Goal: Find specific page/section: Find specific page/section

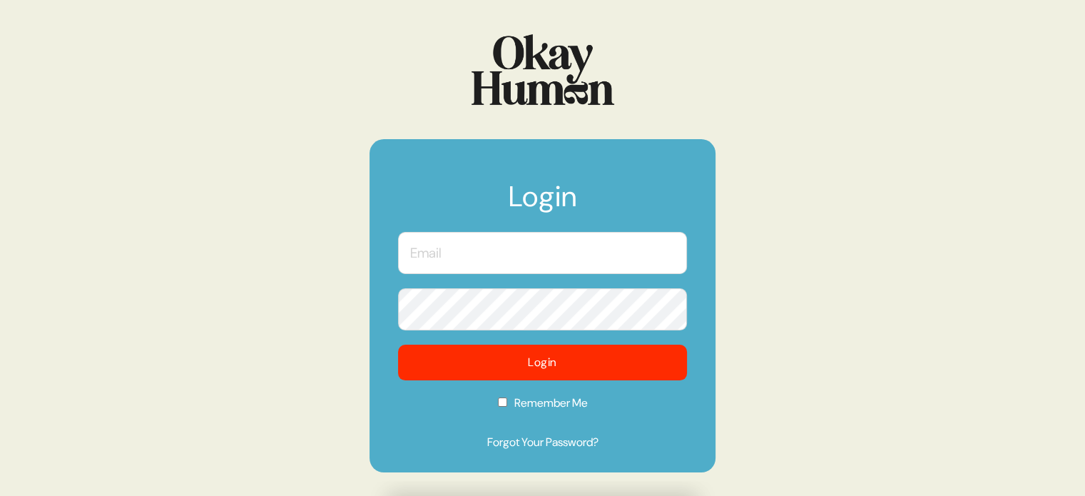
click at [526, 247] on input "text" at bounding box center [542, 253] width 289 height 42
click at [0, 495] on com-1password-button at bounding box center [0, 496] width 0 height 0
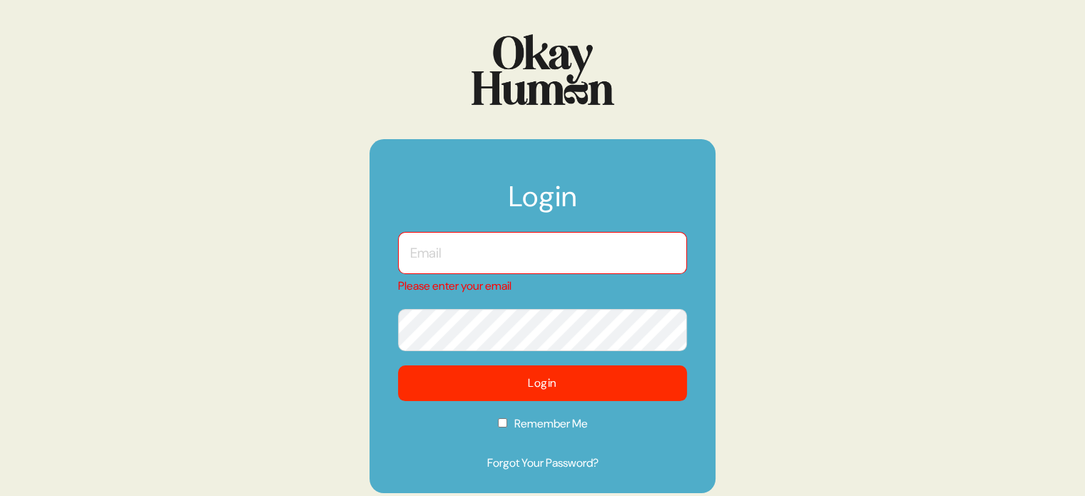
type input "[EMAIL_ADDRESS][DOMAIN_NAME]"
checkbox input "true"
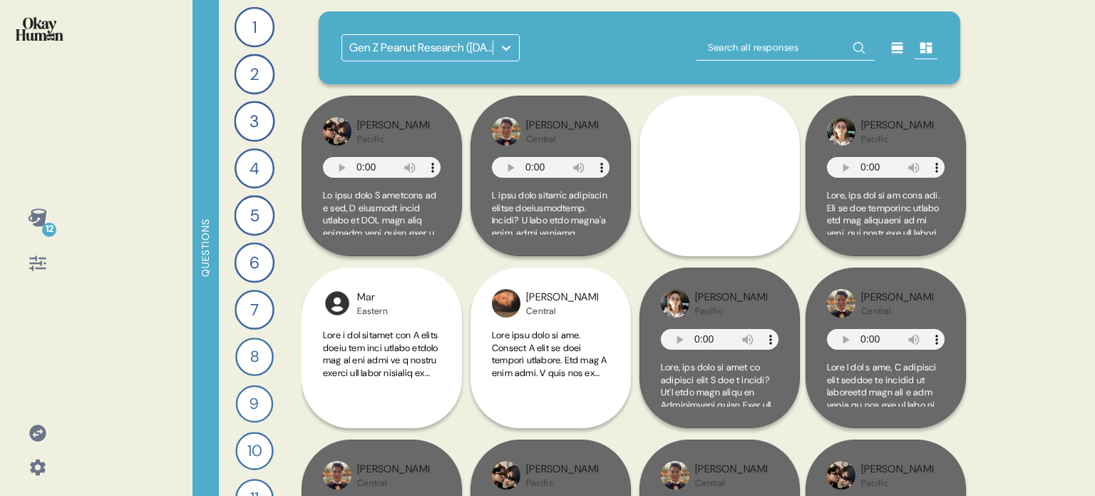
click at [40, 434] on icon at bounding box center [37, 432] width 16 height 16
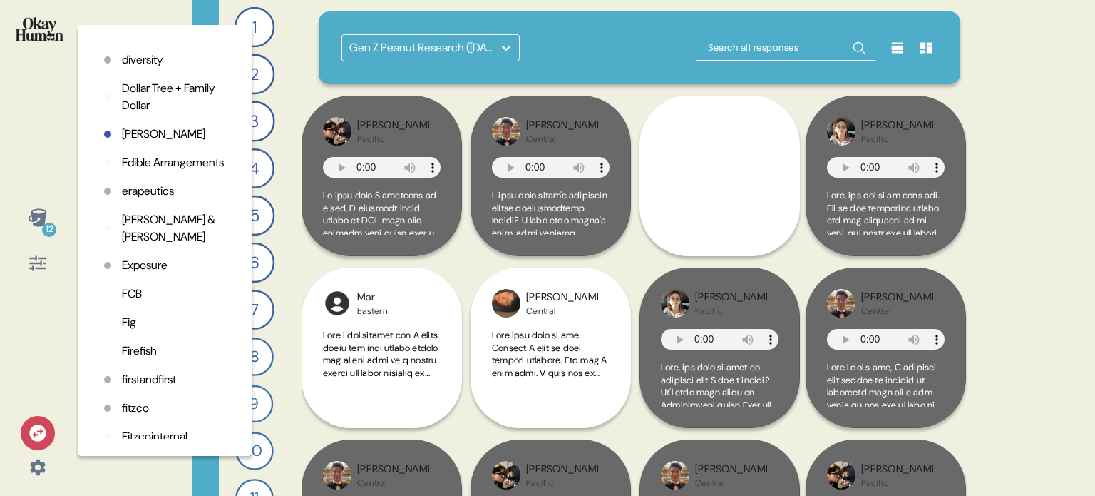
scroll to position [856, 0]
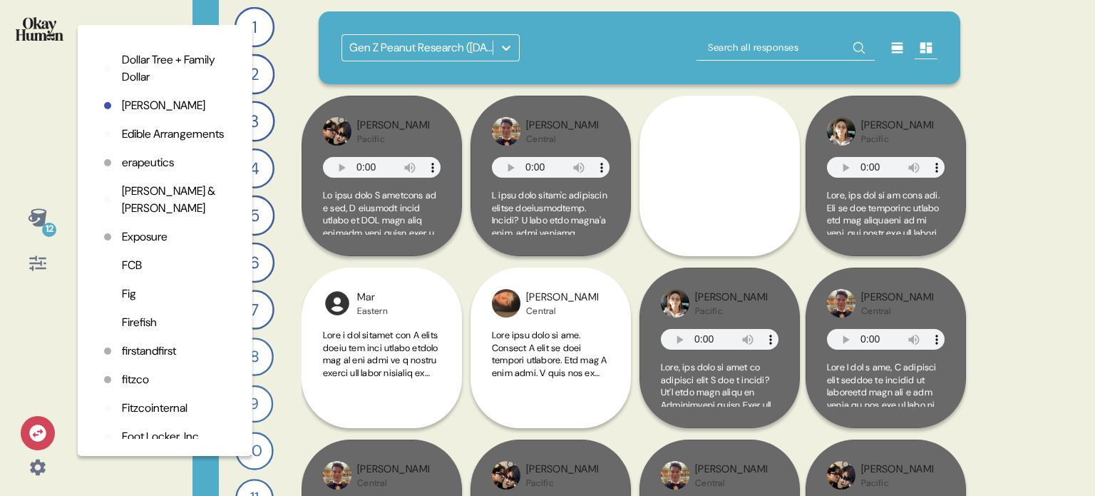
click at [134, 388] on p "fitzco" at bounding box center [135, 379] width 27 height 17
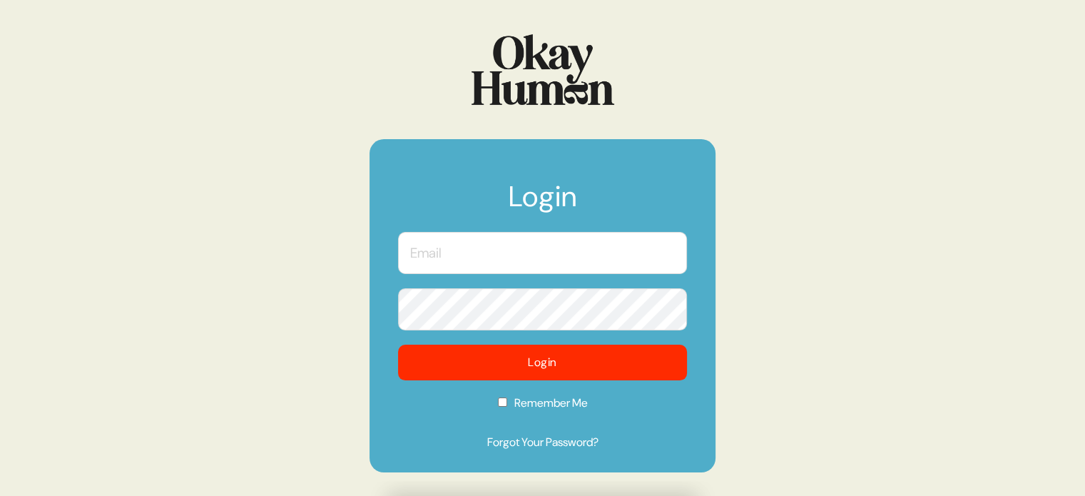
click at [444, 271] on input "text" at bounding box center [542, 253] width 289 height 42
type input "[EMAIL_ADDRESS][DOMAIN_NAME]"
checkbox input "true"
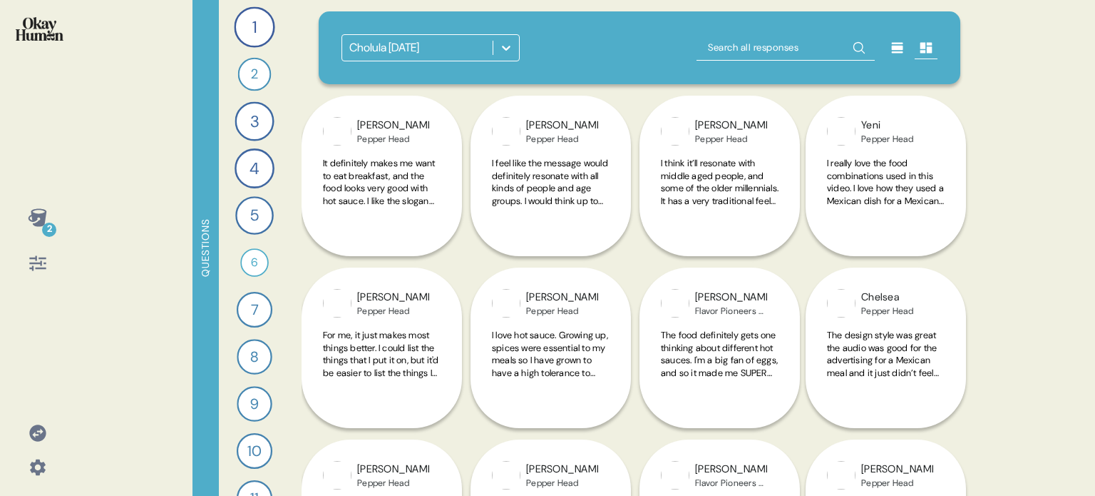
click at [512, 51] on icon at bounding box center [506, 48] width 14 height 14
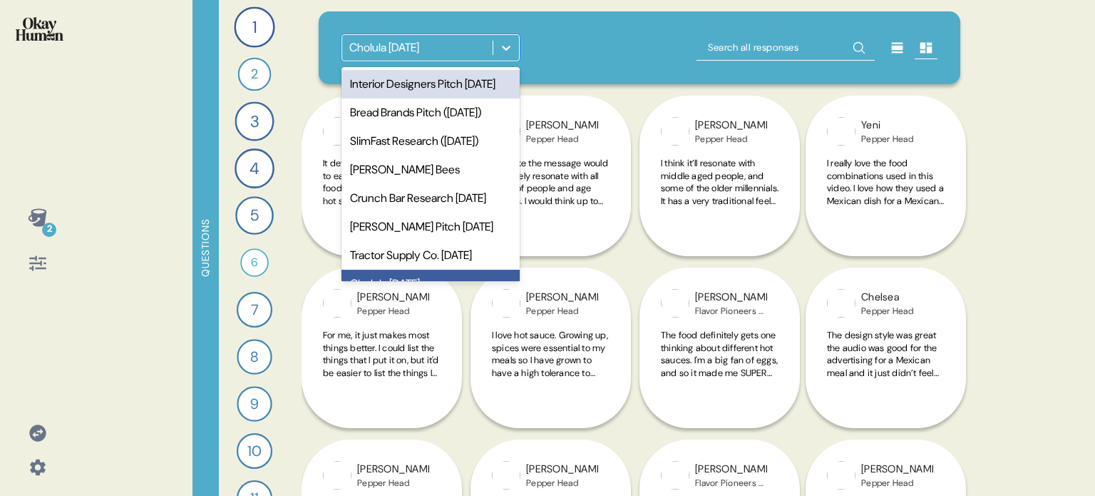
click at [451, 91] on div "Interior Designers Pitch [DATE]" at bounding box center [431, 84] width 178 height 29
